Goal: Transaction & Acquisition: Purchase product/service

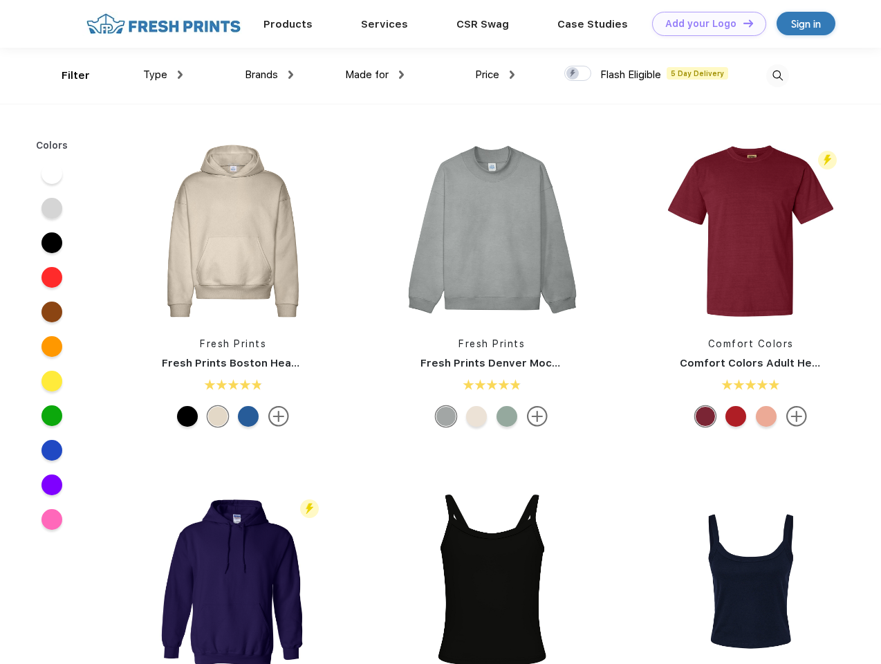
click at [704, 24] on link "Add your Logo Design Tool" at bounding box center [709, 24] width 114 height 24
click at [0, 0] on div "Design Tool" at bounding box center [0, 0] width 0 height 0
click at [742, 23] on link "Add your Logo Design Tool" at bounding box center [709, 24] width 114 height 24
click at [66, 75] on div "Filter" at bounding box center [76, 76] width 28 height 16
click at [163, 75] on span "Type" at bounding box center [155, 74] width 24 height 12
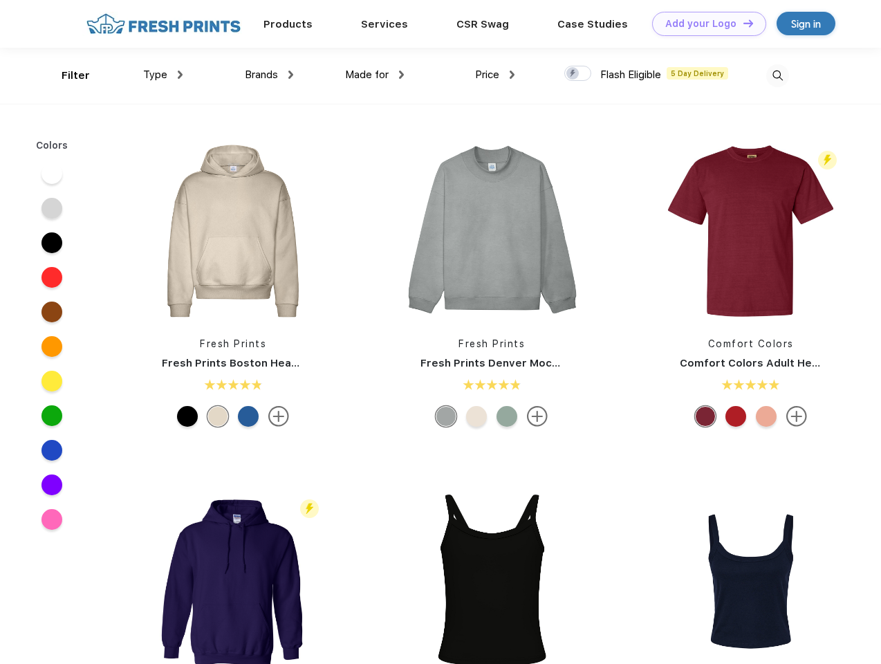
click at [269, 75] on span "Brands" at bounding box center [261, 74] width 33 height 12
click at [375, 75] on span "Made for" at bounding box center [367, 74] width 44 height 12
click at [495, 75] on span "Price" at bounding box center [487, 74] width 24 height 12
click at [578, 74] on div at bounding box center [577, 73] width 27 height 15
click at [573, 74] on input "checkbox" at bounding box center [568, 69] width 9 height 9
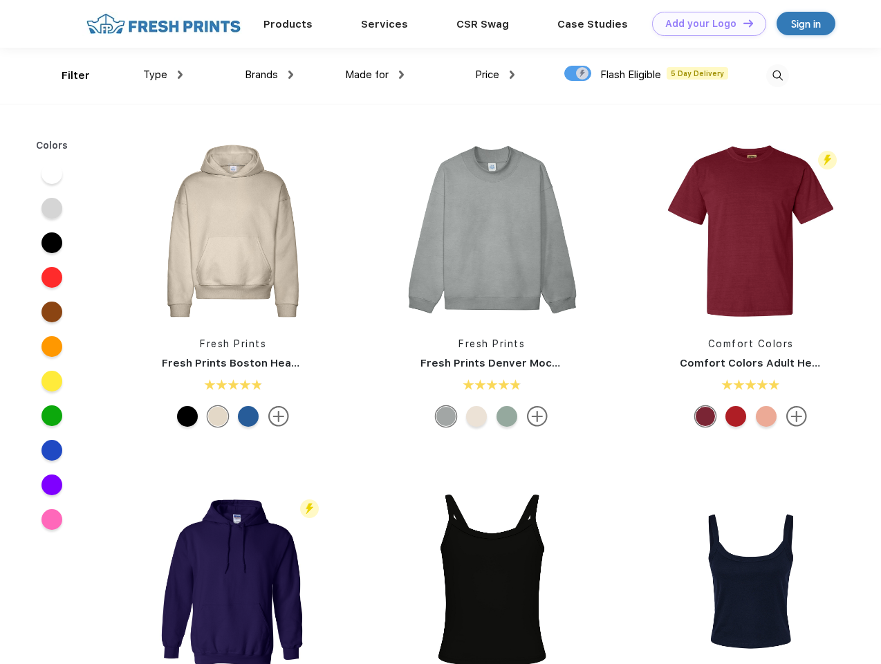
click at [777, 75] on img at bounding box center [777, 75] width 23 height 23
